Goal: Find specific page/section: Find specific page/section

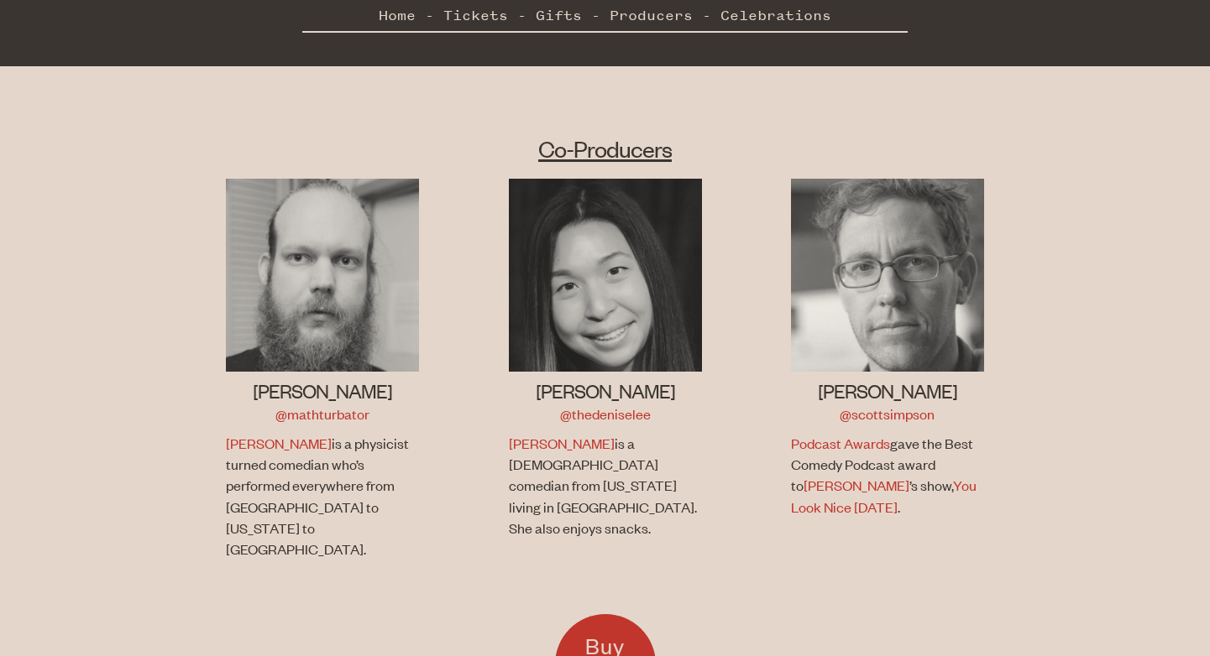
scroll to position [1004, 0]
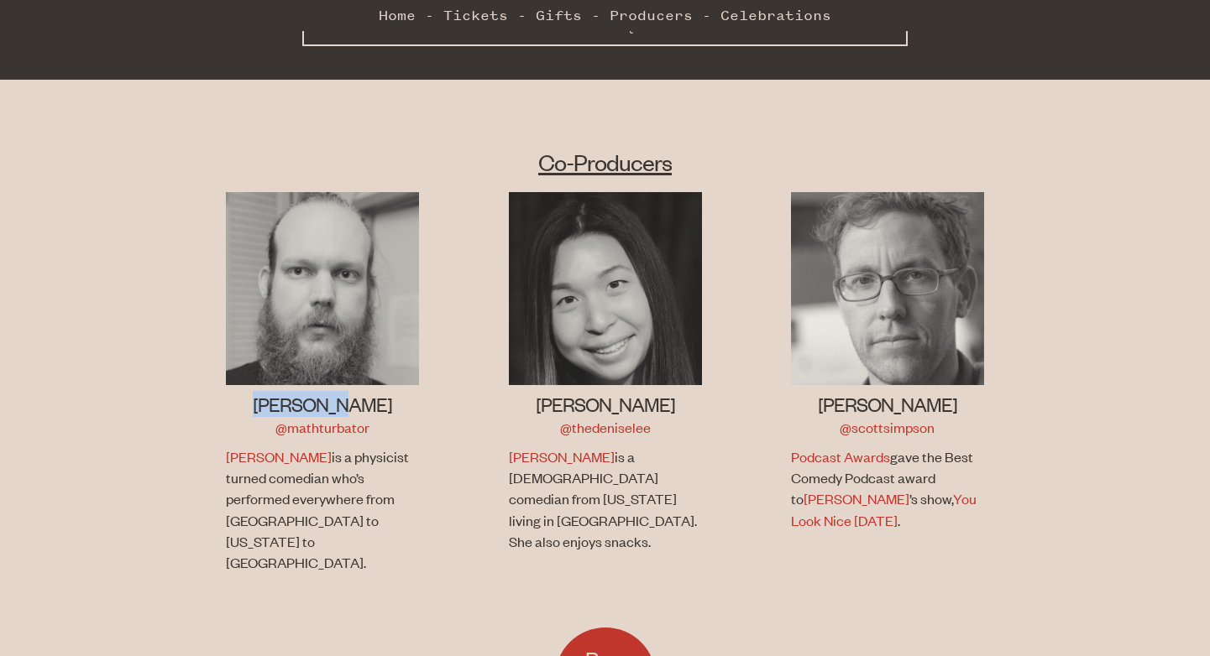
drag, startPoint x: 289, startPoint y: 384, endPoint x: 376, endPoint y: 384, distance: 87.3
click at [376, 391] on h3 "[PERSON_NAME]" at bounding box center [322, 404] width 193 height 26
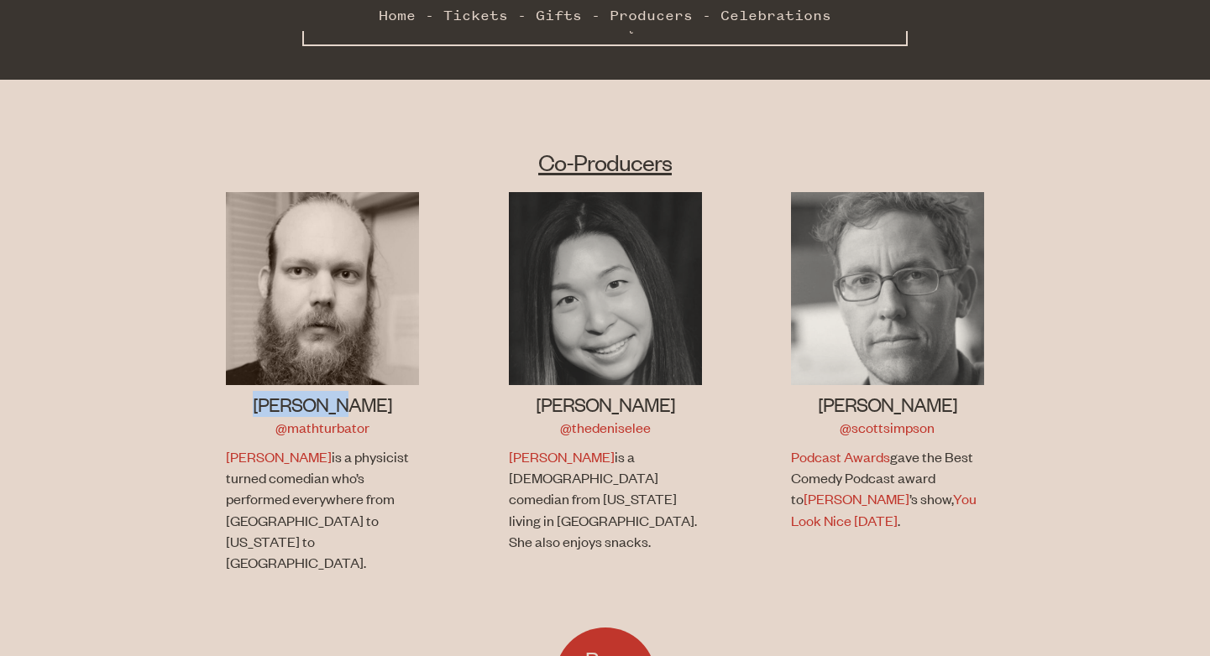
copy h3 "[PERSON_NAME]"
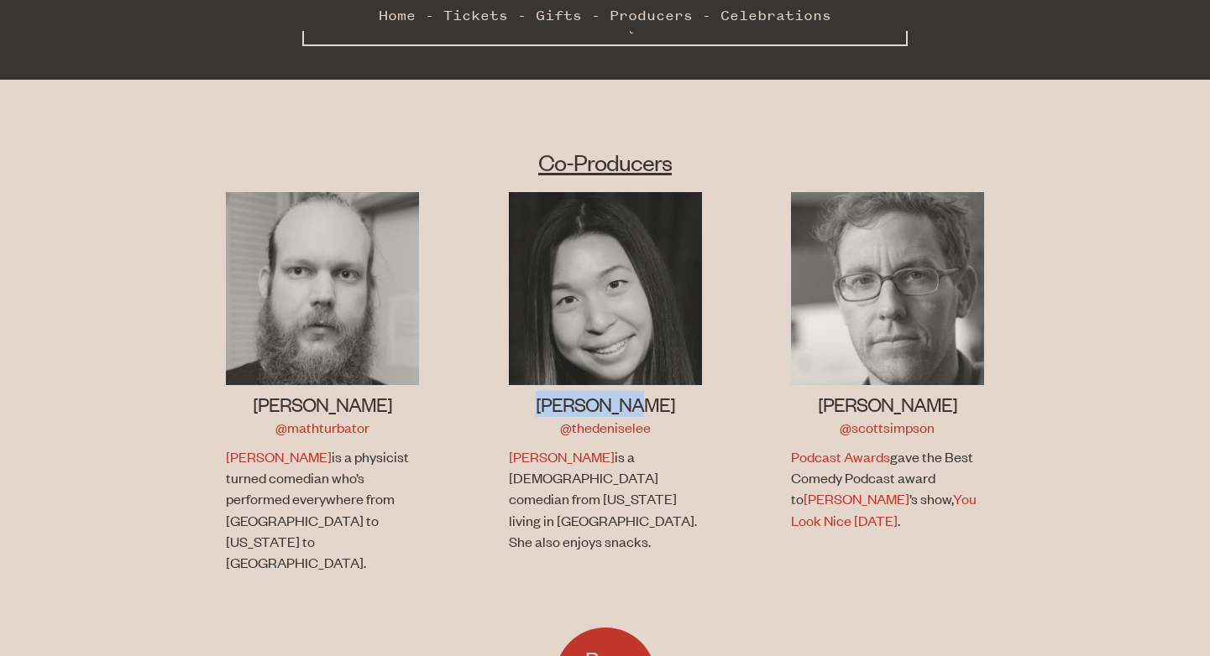
drag, startPoint x: 565, startPoint y: 383, endPoint x: 649, endPoint y: 384, distance: 84.0
click at [649, 391] on h3 "[PERSON_NAME]" at bounding box center [605, 404] width 193 height 26
copy h3 "[PERSON_NAME]"
drag, startPoint x: 831, startPoint y: 386, endPoint x: 943, endPoint y: 395, distance: 112.0
click at [943, 395] on h3 "[PERSON_NAME]" at bounding box center [887, 404] width 193 height 26
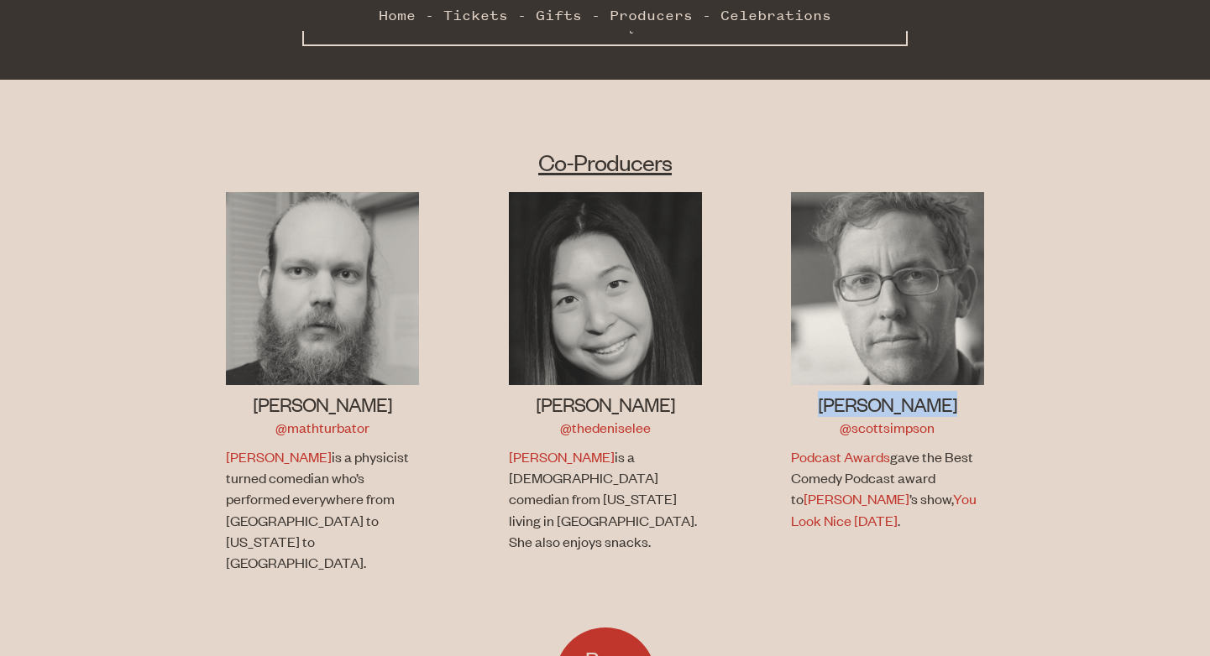
copy h3 "[PERSON_NAME]"
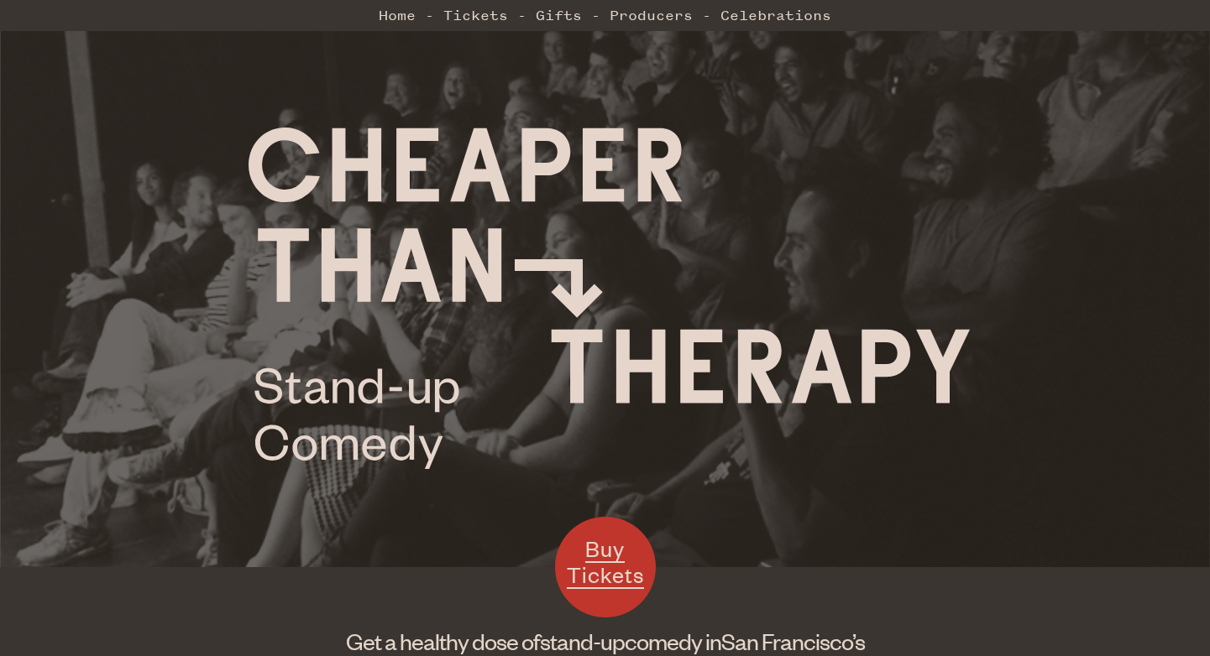
scroll to position [0, 0]
